Goal: Task Accomplishment & Management: Complete application form

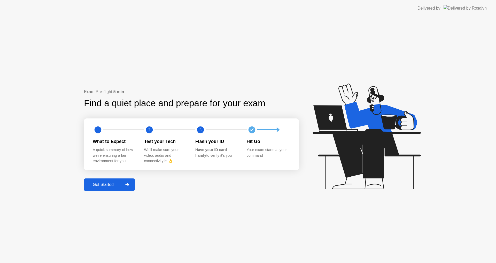
click at [106, 186] on div "Get Started" at bounding box center [102, 184] width 35 height 5
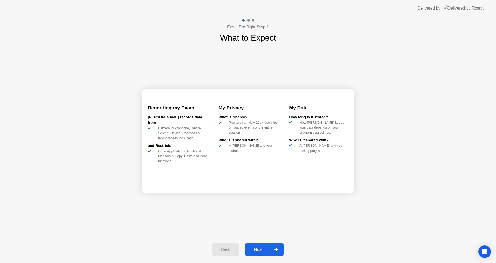
click at [257, 247] on div "Next" at bounding box center [258, 249] width 23 height 5
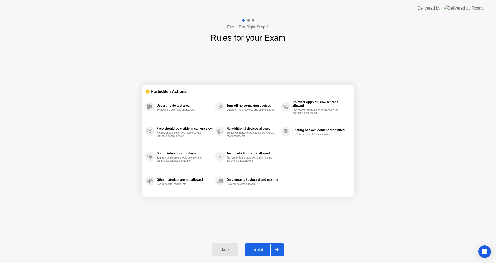
click at [257, 247] on div "Got it" at bounding box center [258, 249] width 24 height 5
select select "**********"
select select "*******"
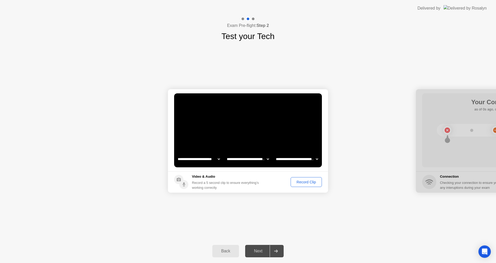
click at [303, 182] on div "Record Clip" at bounding box center [306, 182] width 28 height 4
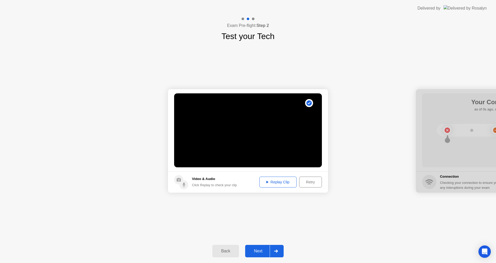
click at [276, 183] on div "Replay Clip" at bounding box center [278, 182] width 34 height 4
click at [260, 251] on div "Next" at bounding box center [258, 250] width 23 height 5
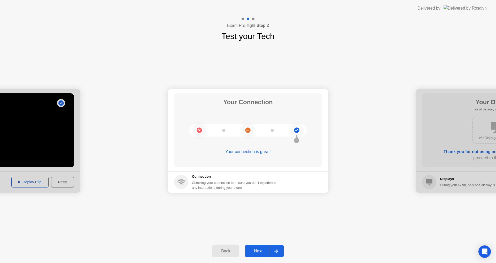
click at [254, 253] on div "Next" at bounding box center [258, 250] width 23 height 5
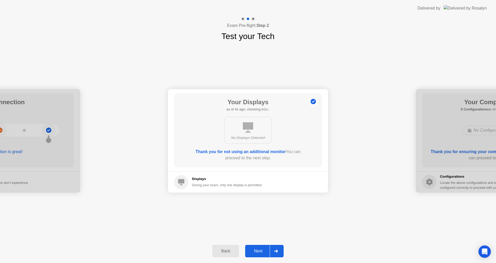
click at [256, 251] on div "Next" at bounding box center [258, 250] width 23 height 5
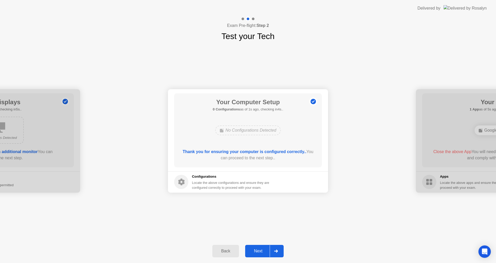
click at [259, 248] on div "Next" at bounding box center [258, 250] width 23 height 5
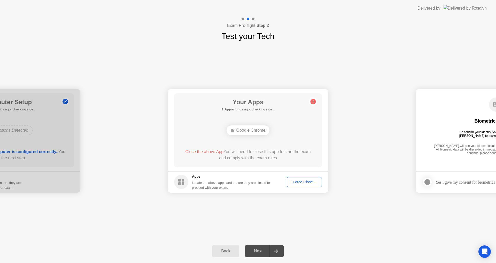
click at [259, 248] on div "Next" at bounding box center [258, 250] width 23 height 5
click at [305, 182] on div "Force Close..." at bounding box center [304, 182] width 32 height 4
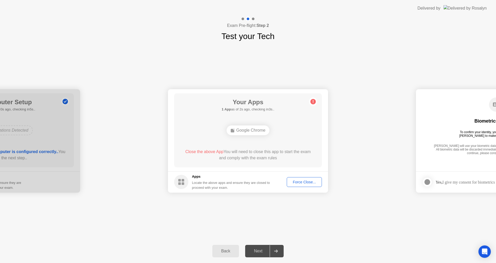
click at [298, 181] on div "Force Close..." at bounding box center [304, 182] width 32 height 4
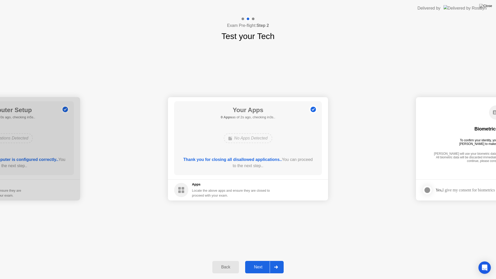
click at [257, 262] on div "Next" at bounding box center [258, 267] width 23 height 5
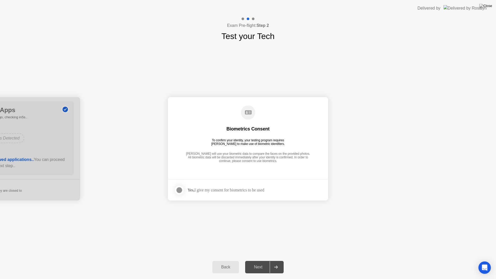
click at [181, 190] on div at bounding box center [179, 190] width 6 height 6
click at [259, 262] on div "Next" at bounding box center [258, 267] width 23 height 5
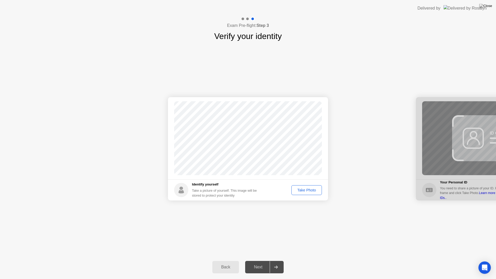
click at [300, 190] on div "Take Photo" at bounding box center [306, 190] width 27 height 4
click at [260, 262] on div "Next" at bounding box center [258, 267] width 23 height 5
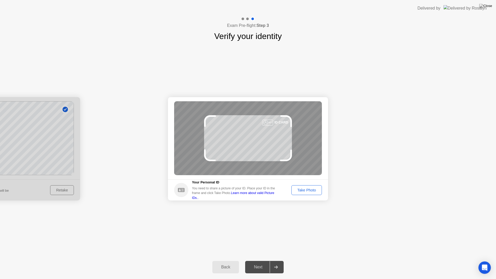
click at [296, 190] on div "Take Photo" at bounding box center [306, 190] width 27 height 4
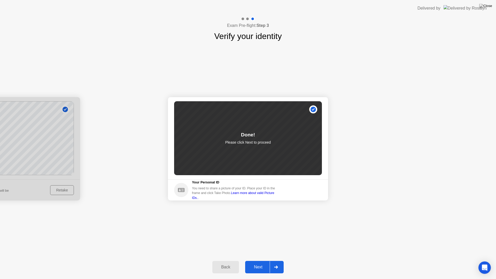
click at [260, 262] on div "Next" at bounding box center [258, 267] width 23 height 5
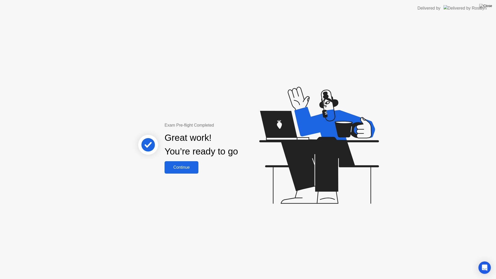
click at [191, 166] on div "Continue" at bounding box center [181, 167] width 31 height 5
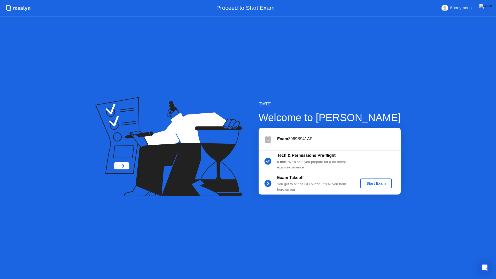
click at [369, 182] on div "Start Exam" at bounding box center [376, 183] width 28 height 4
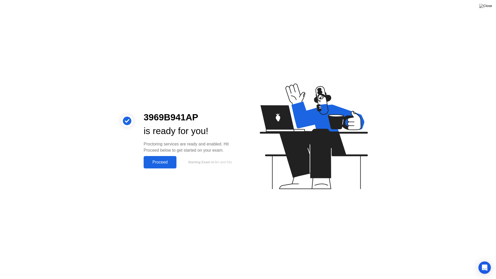
click at [162, 164] on div "Proceed" at bounding box center [160, 162] width 30 height 5
